Goal: Task Accomplishment & Management: Use online tool/utility

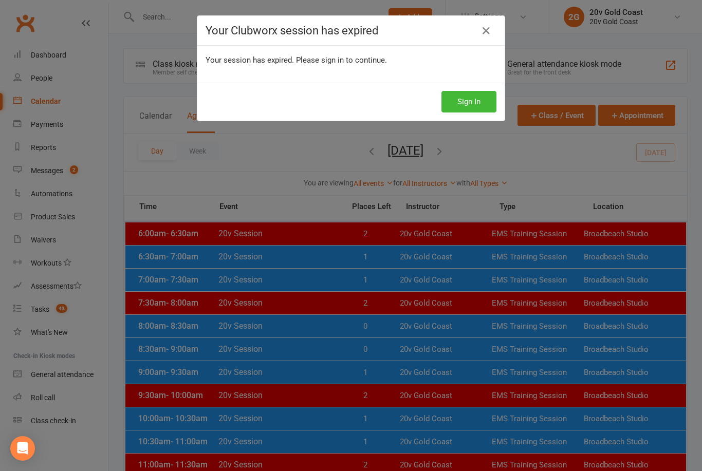
click at [475, 97] on button "Sign In" at bounding box center [469, 102] width 55 height 22
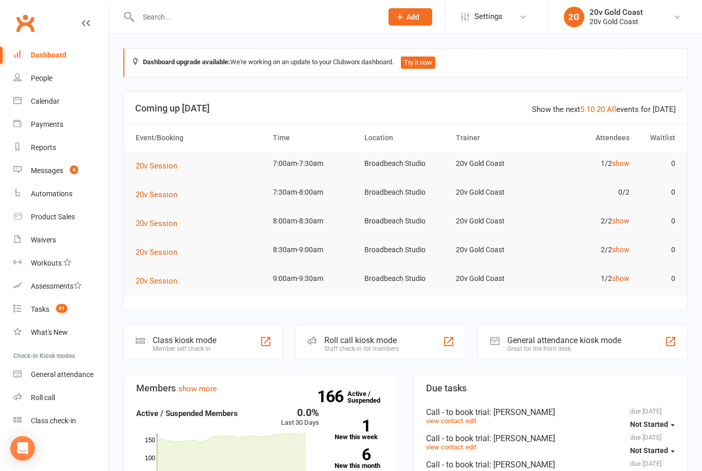
click at [35, 96] on link "Calendar" at bounding box center [60, 101] width 95 height 23
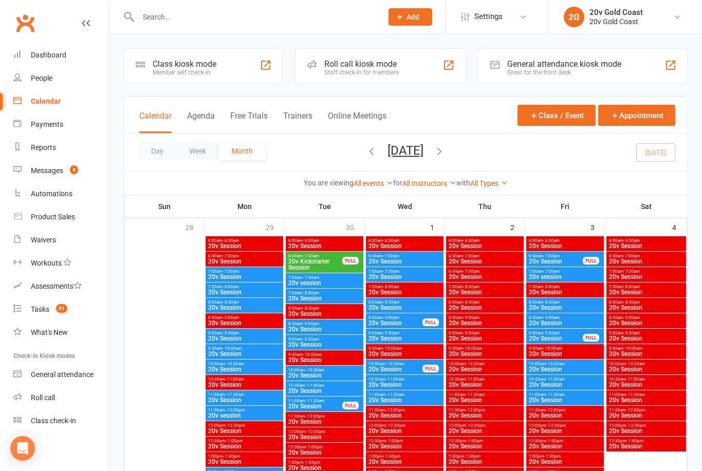
click at [198, 118] on button "Agenda" at bounding box center [201, 122] width 28 height 22
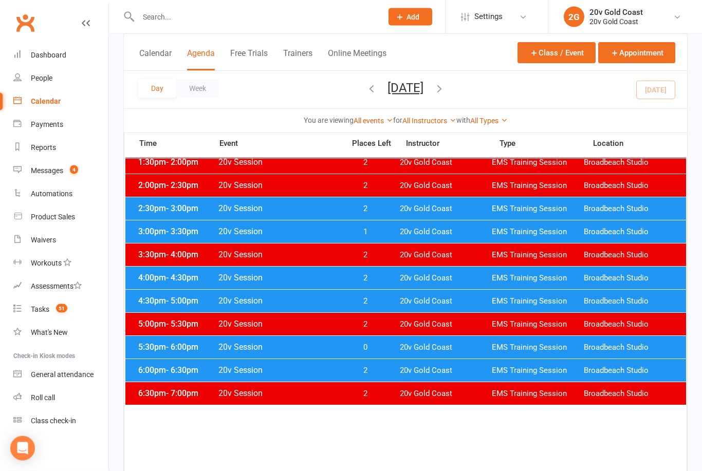
scroll to position [418, 0]
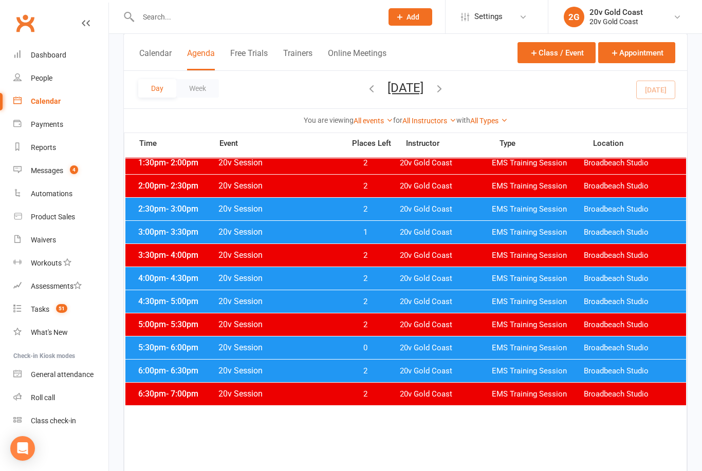
click at [297, 232] on span "20v Session" at bounding box center [278, 232] width 121 height 10
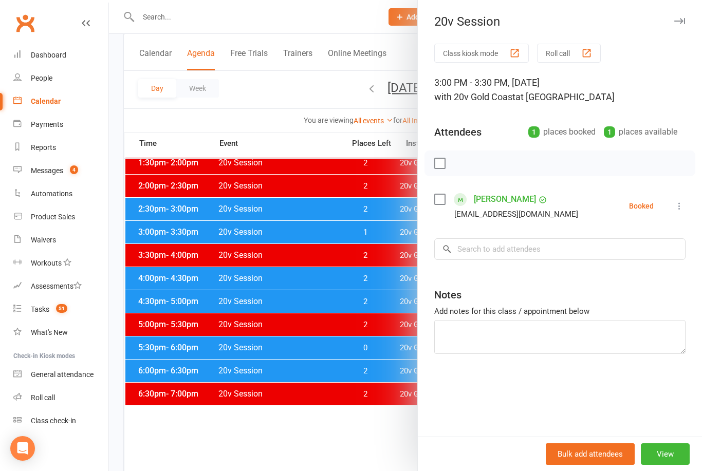
click at [317, 353] on div at bounding box center [405, 235] width 593 height 471
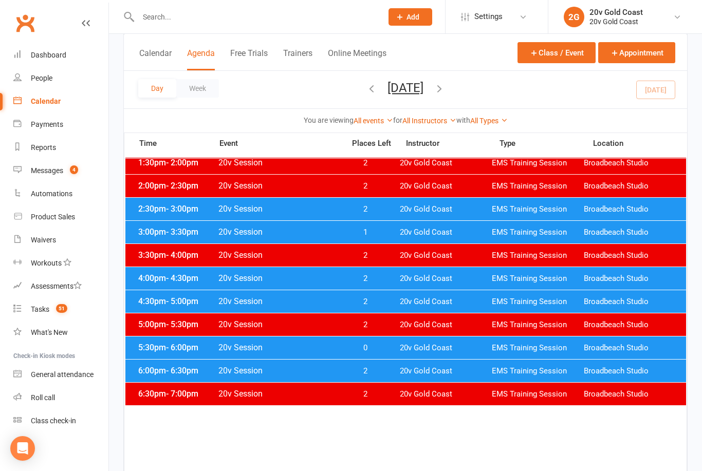
click at [318, 351] on span "20v Session" at bounding box center [278, 348] width 121 height 10
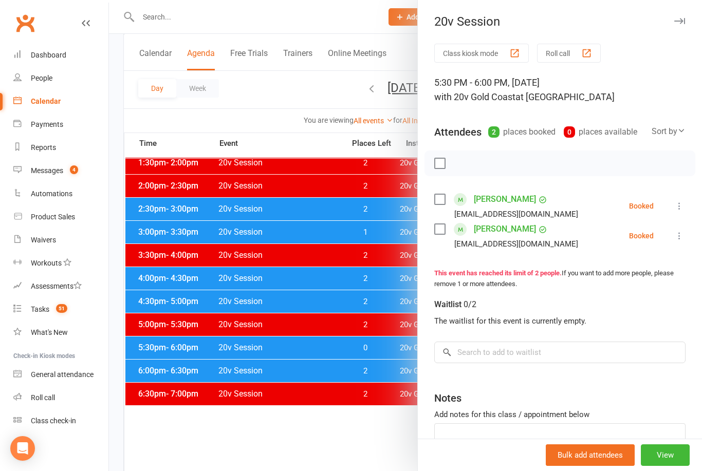
click at [308, 298] on div at bounding box center [405, 235] width 593 height 471
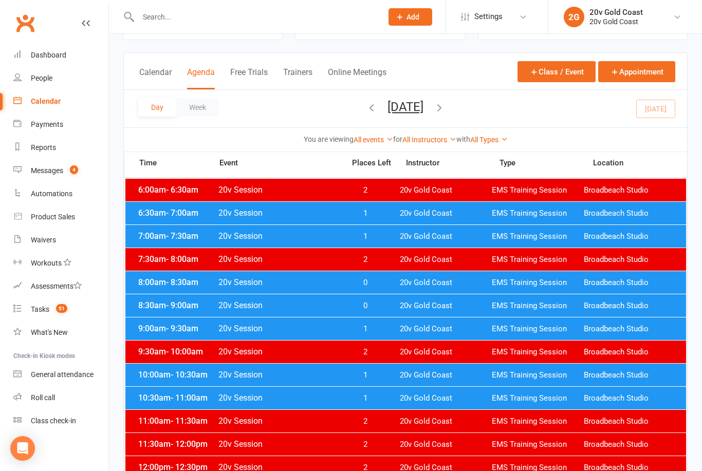
scroll to position [0, 0]
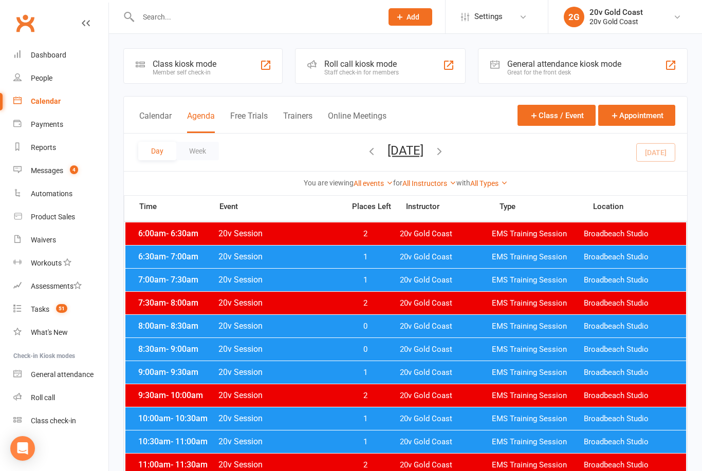
click at [340, 333] on div "8:00am - 8:30am 20v Session 0 20v Gold Coast EMS Training Session Broadbeach St…" at bounding box center [405, 326] width 561 height 23
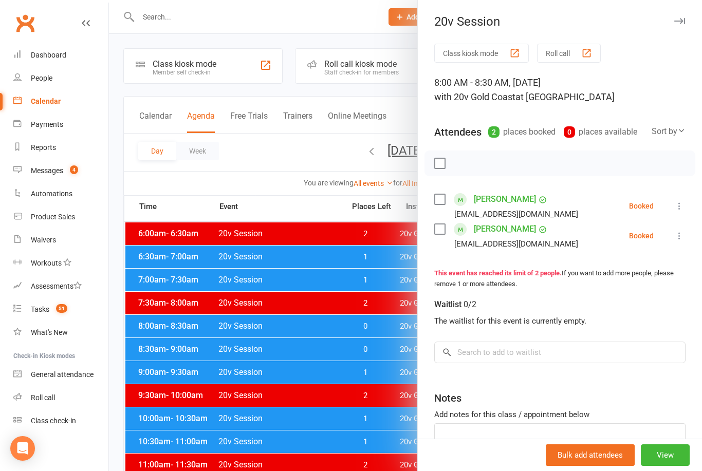
click at [41, 170] on div "Messages" at bounding box center [47, 171] width 32 height 8
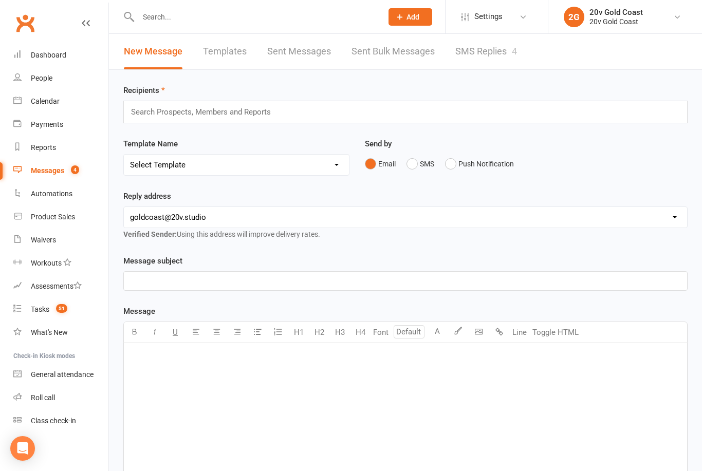
click at [475, 50] on link "SMS Replies 4" at bounding box center [487, 51] width 62 height 35
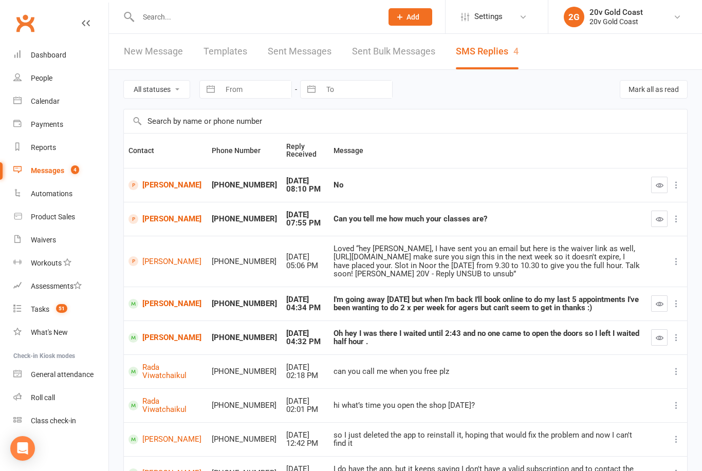
click at [144, 184] on link "Lisa Beswick" at bounding box center [166, 185] width 74 height 10
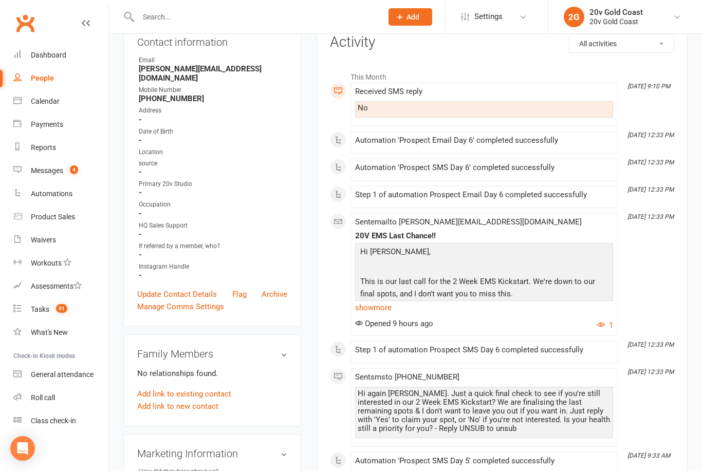
scroll to position [121, 0]
click at [35, 105] on div "Calendar" at bounding box center [45, 101] width 29 height 8
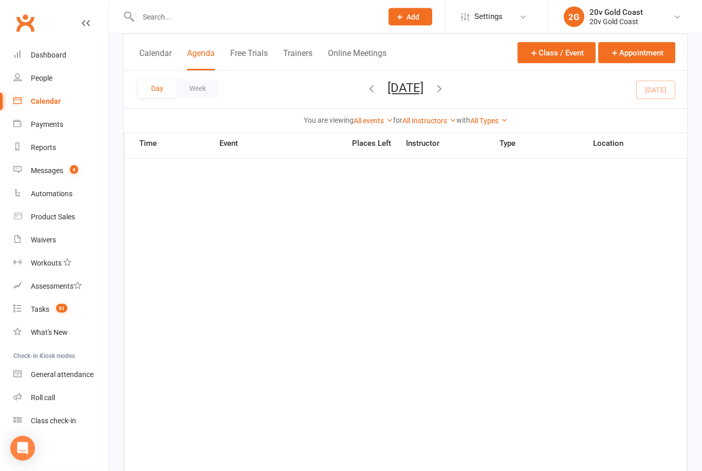
scroll to position [707, 0]
click at [205, 55] on button "Agenda" at bounding box center [201, 59] width 28 height 22
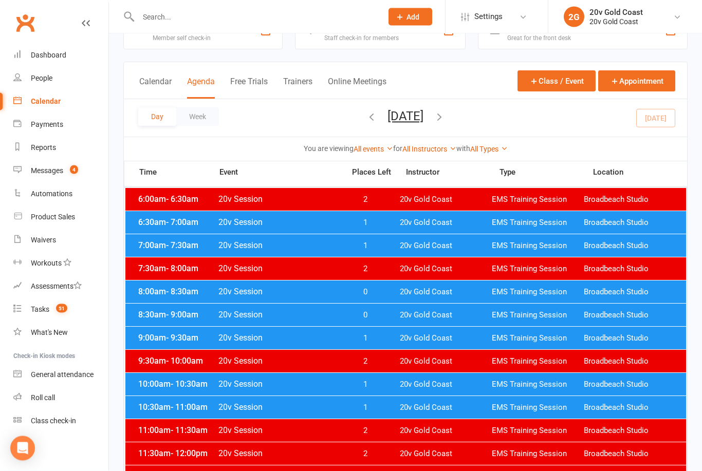
scroll to position [33, 0]
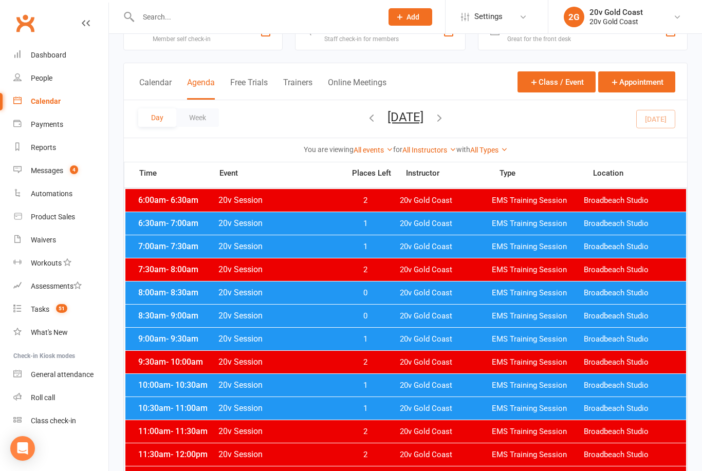
click at [427, 222] on span "20v Gold Coast" at bounding box center [446, 224] width 92 height 10
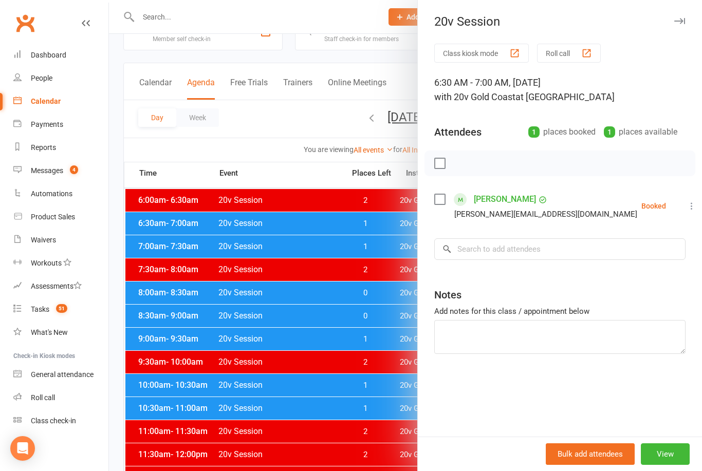
click at [687, 208] on icon at bounding box center [692, 206] width 10 height 10
click at [655, 270] on link "Check in" at bounding box center [642, 267] width 111 height 21
